Goal: Task Accomplishment & Management: Use online tool/utility

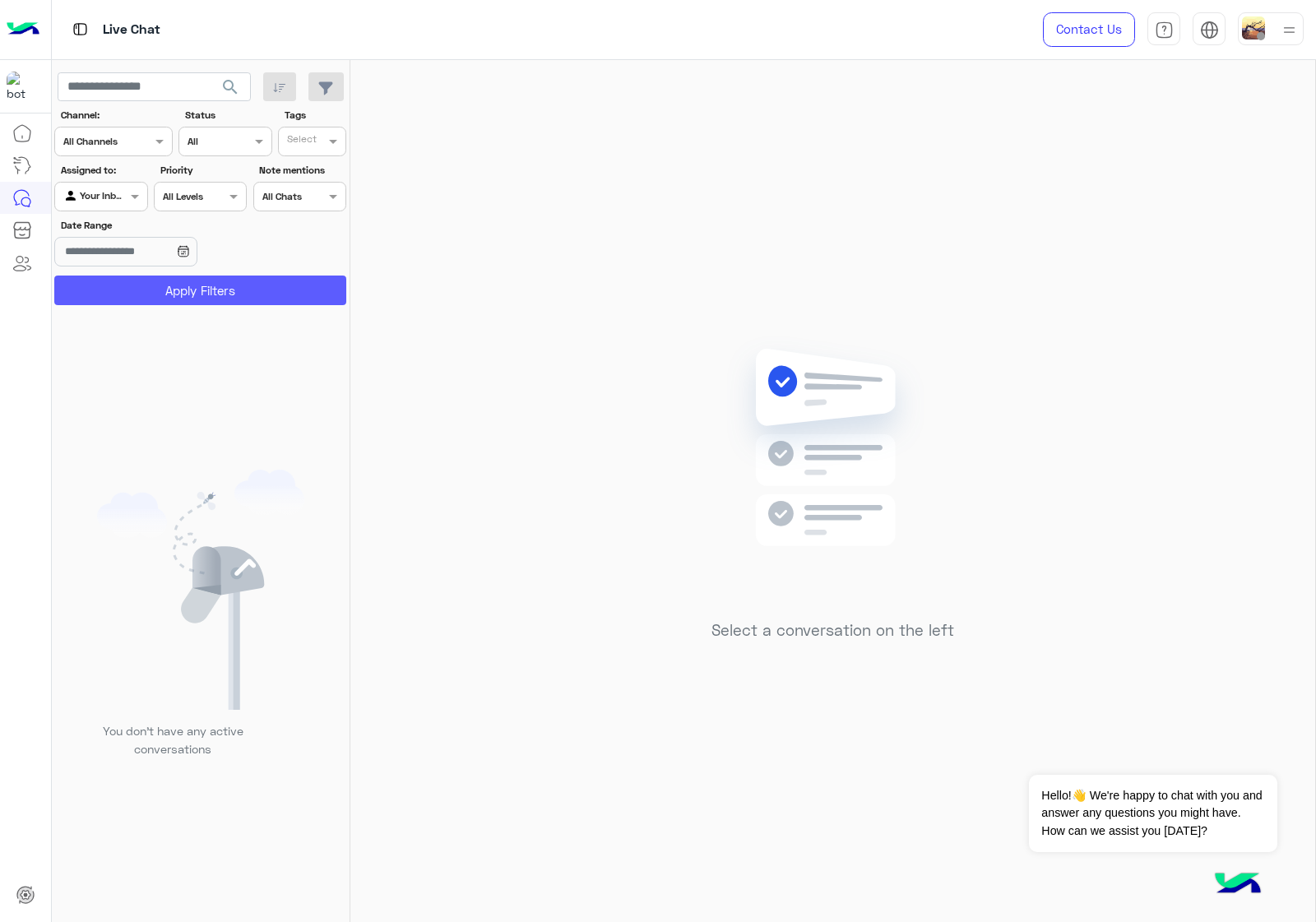
click at [236, 295] on button "Apply Filters" at bounding box center [200, 290] width 292 height 30
